Goal: Navigation & Orientation: Find specific page/section

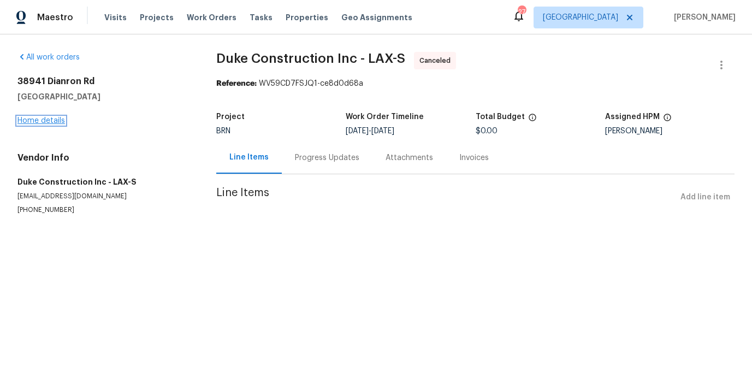
click at [55, 118] on link "Home details" at bounding box center [41, 121] width 48 height 8
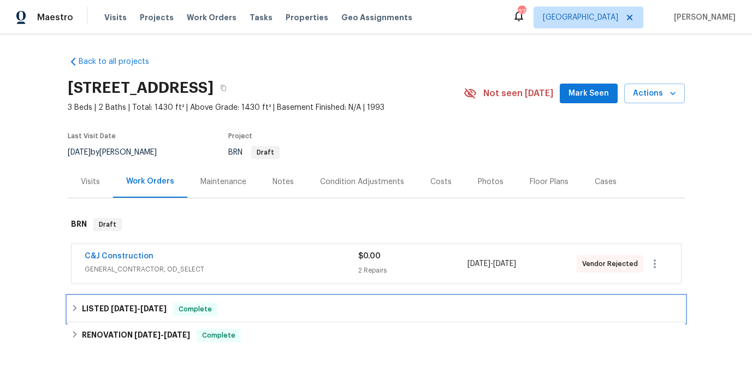
click at [138, 303] on h6 "LISTED 4/24/25 - 4/25/25" at bounding box center [124, 309] width 85 height 13
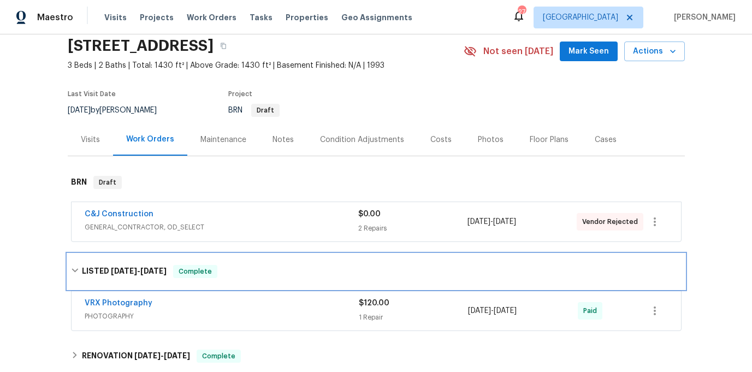
scroll to position [50, 0]
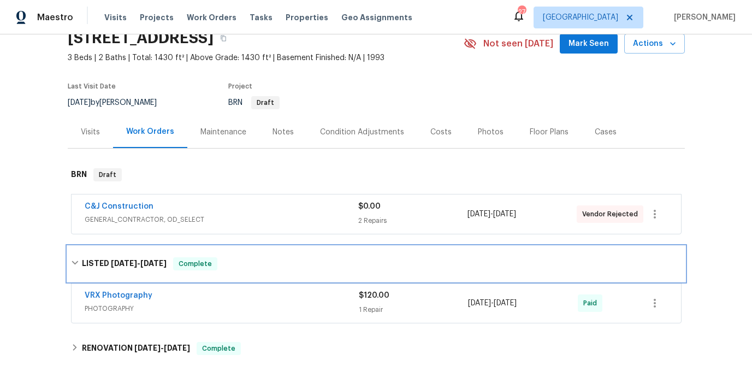
click at [167, 257] on h6 "LISTED 4/24/25 - 4/25/25" at bounding box center [124, 263] width 85 height 13
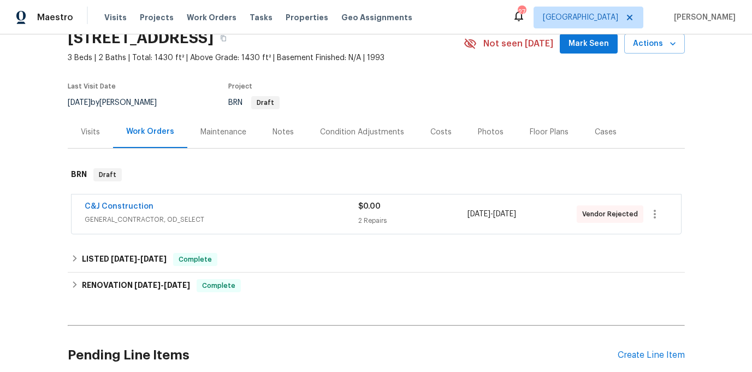
click at [184, 226] on div "C&J Construction GENERAL_CONTRACTOR, OD_SELECT" at bounding box center [222, 214] width 274 height 26
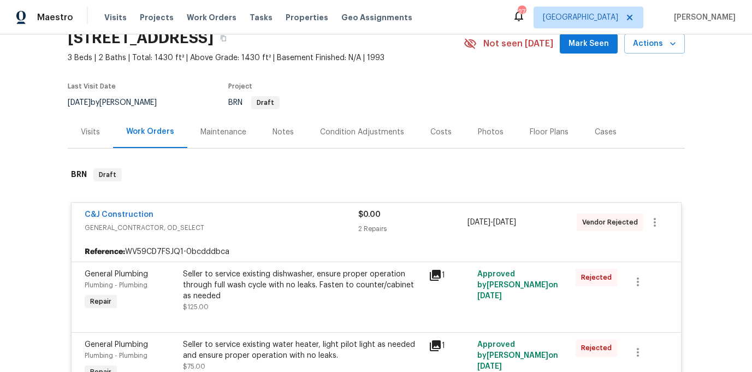
scroll to position [0, 0]
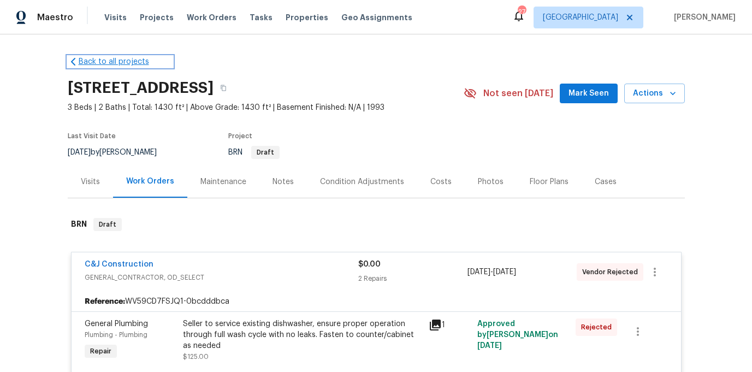
click at [98, 61] on link "Back to all projects" at bounding box center [120, 61] width 105 height 11
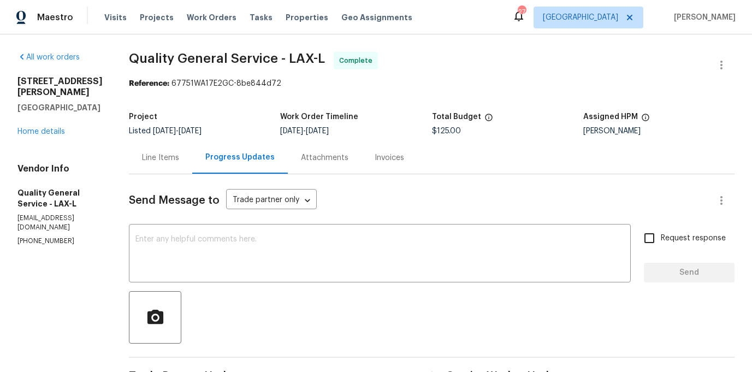
click at [166, 156] on div "Line Items" at bounding box center [160, 157] width 37 height 11
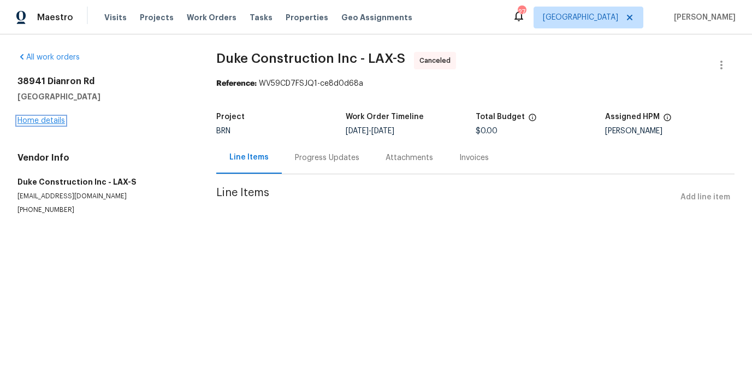
click at [49, 117] on link "Home details" at bounding box center [41, 121] width 48 height 8
